Goal: Information Seeking & Learning: Understand process/instructions

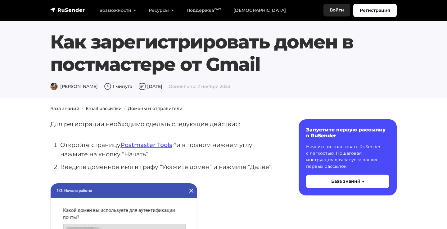
click at [334, 12] on link "Войти" at bounding box center [336, 10] width 27 height 13
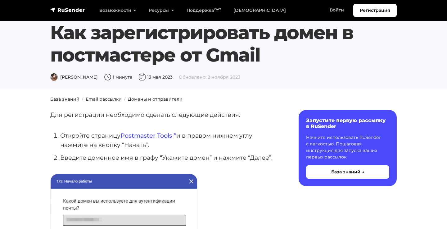
scroll to position [18, 0]
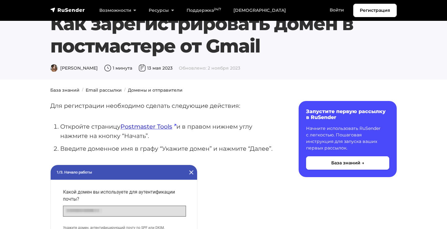
click at [163, 127] on link "Postmaster Tools" at bounding box center [148, 126] width 56 height 7
